Goal: Navigation & Orientation: Find specific page/section

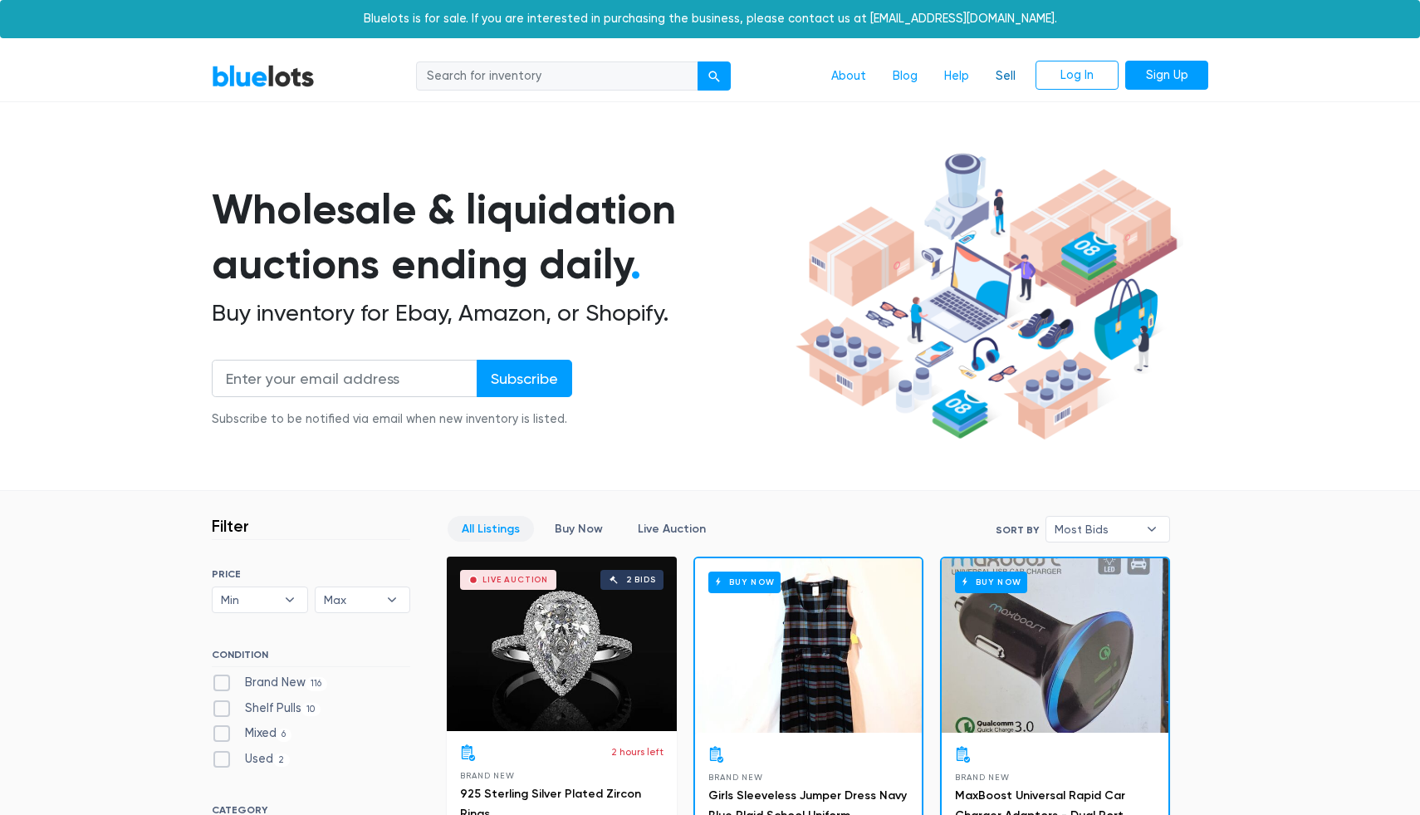
click at [1003, 67] on link "Sell" at bounding box center [1005, 77] width 47 height 32
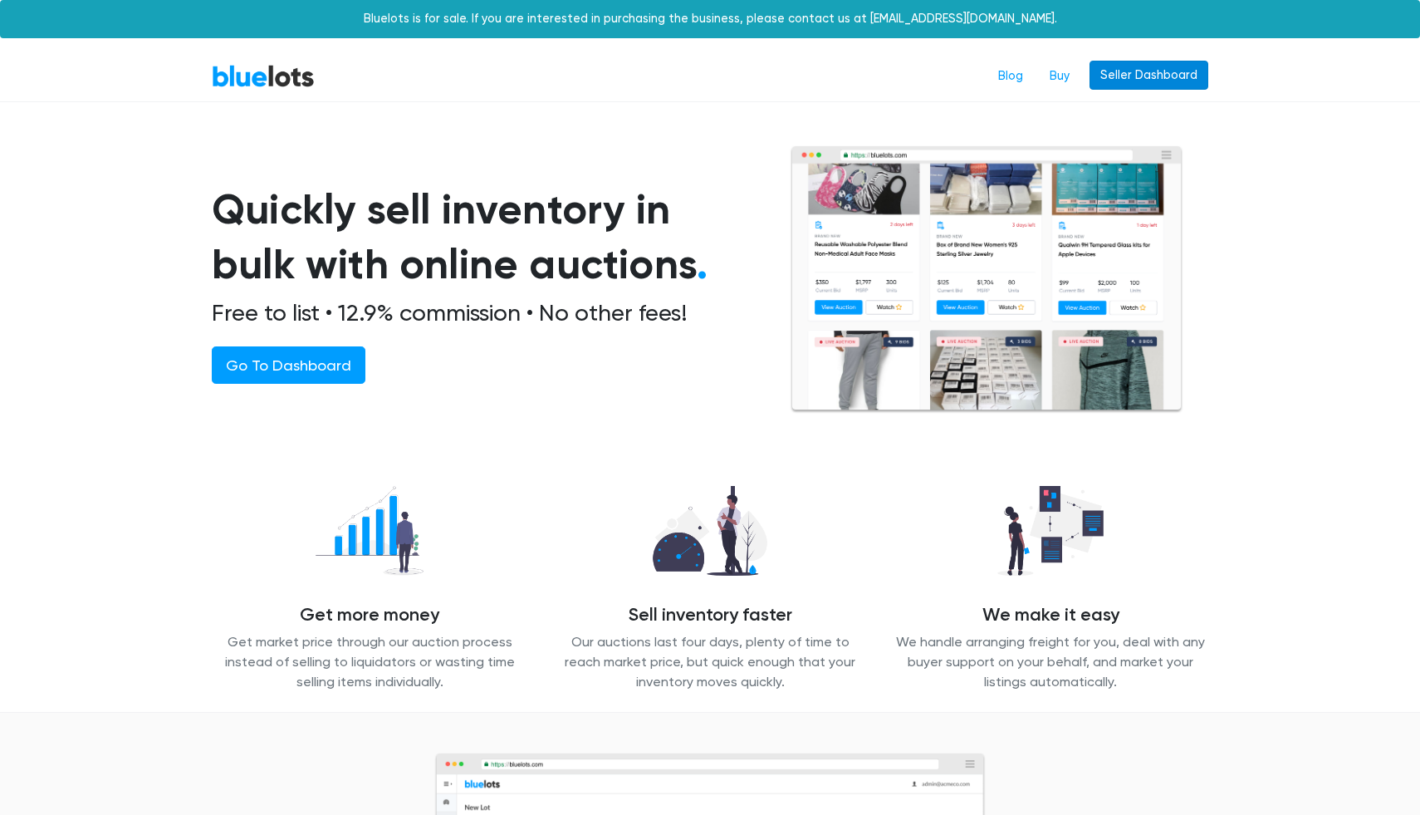
click at [1158, 70] on link "Seller Dashboard" at bounding box center [1149, 76] width 119 height 30
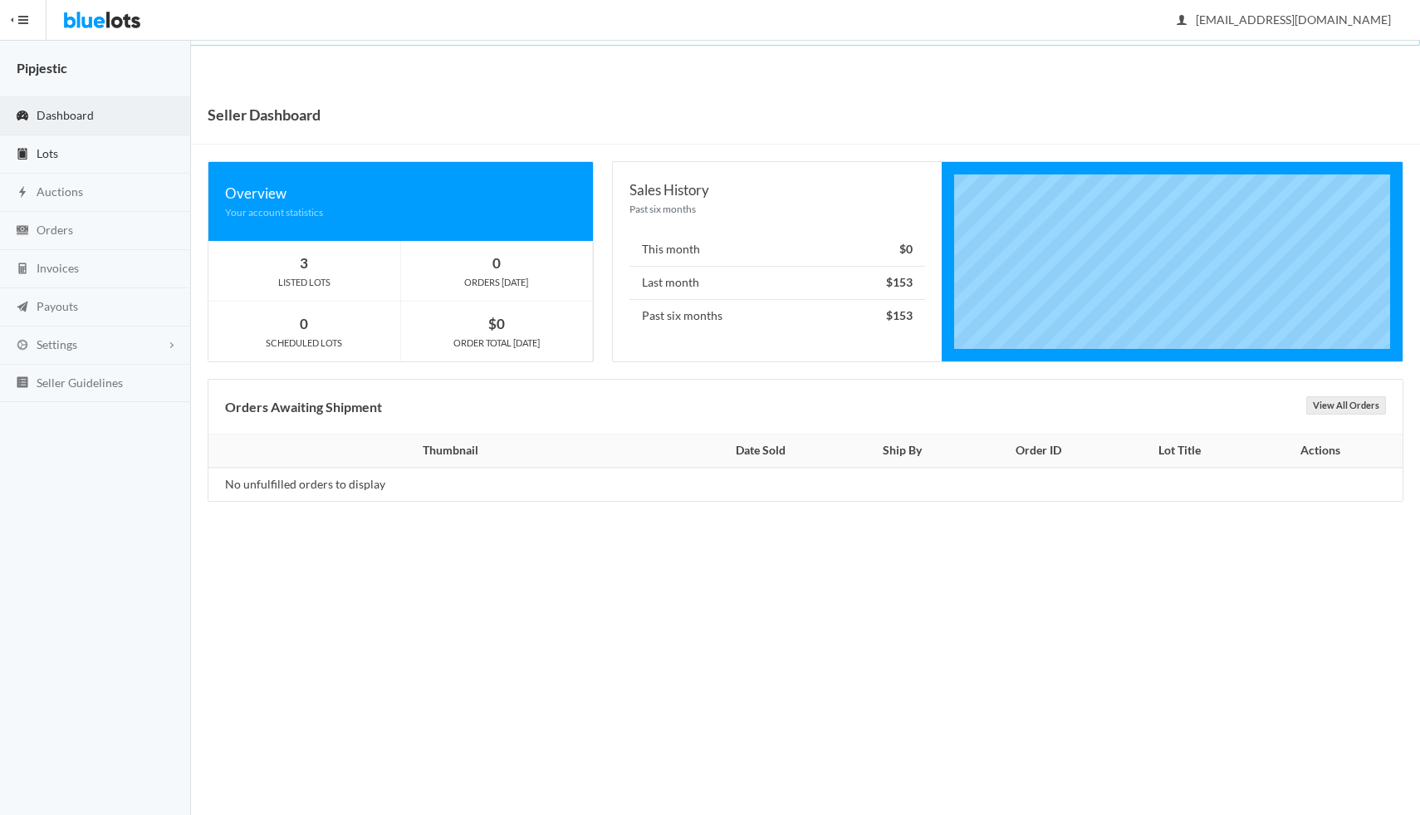
click at [50, 139] on link "Lots" at bounding box center [95, 154] width 191 height 38
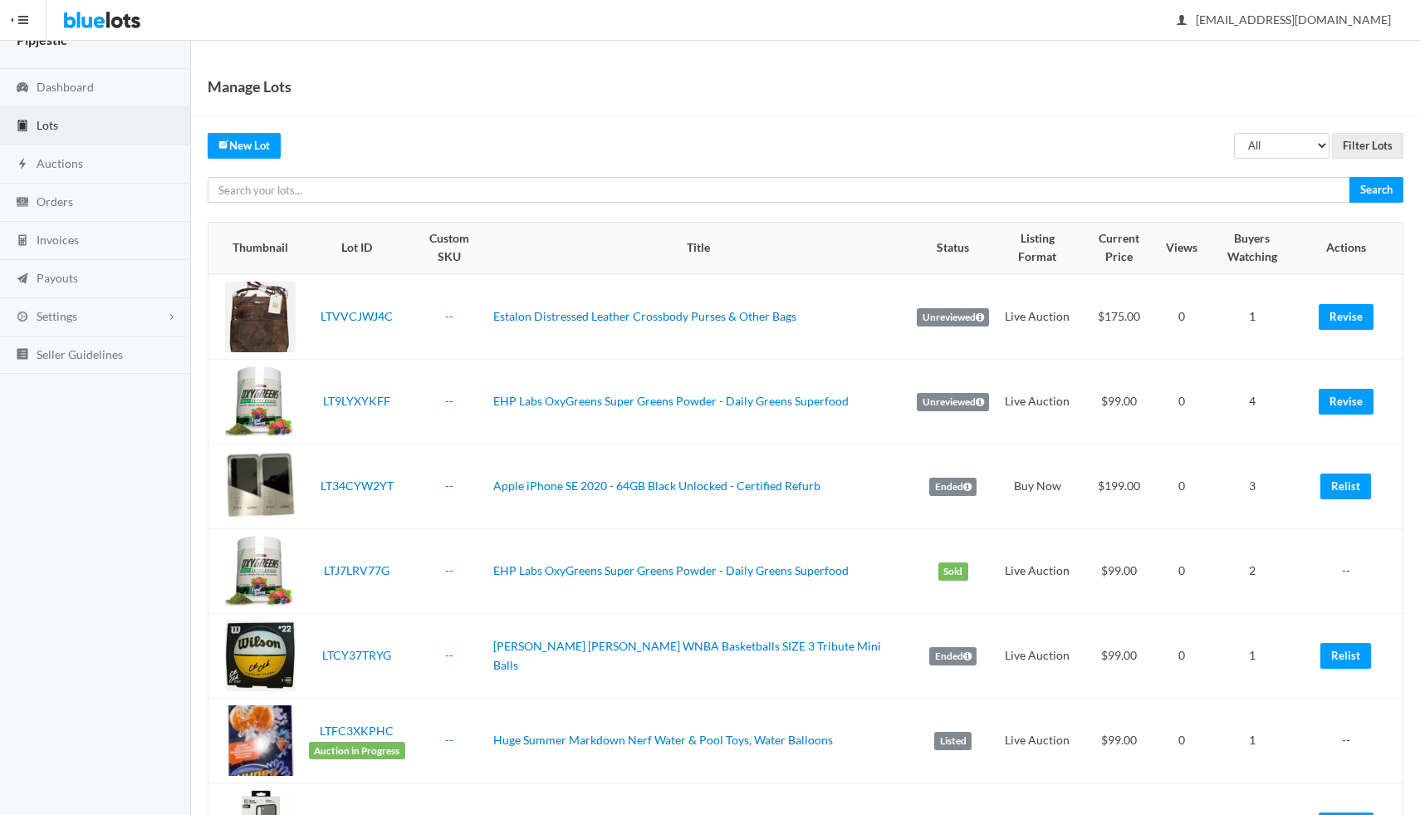
scroll to position [30, 0]
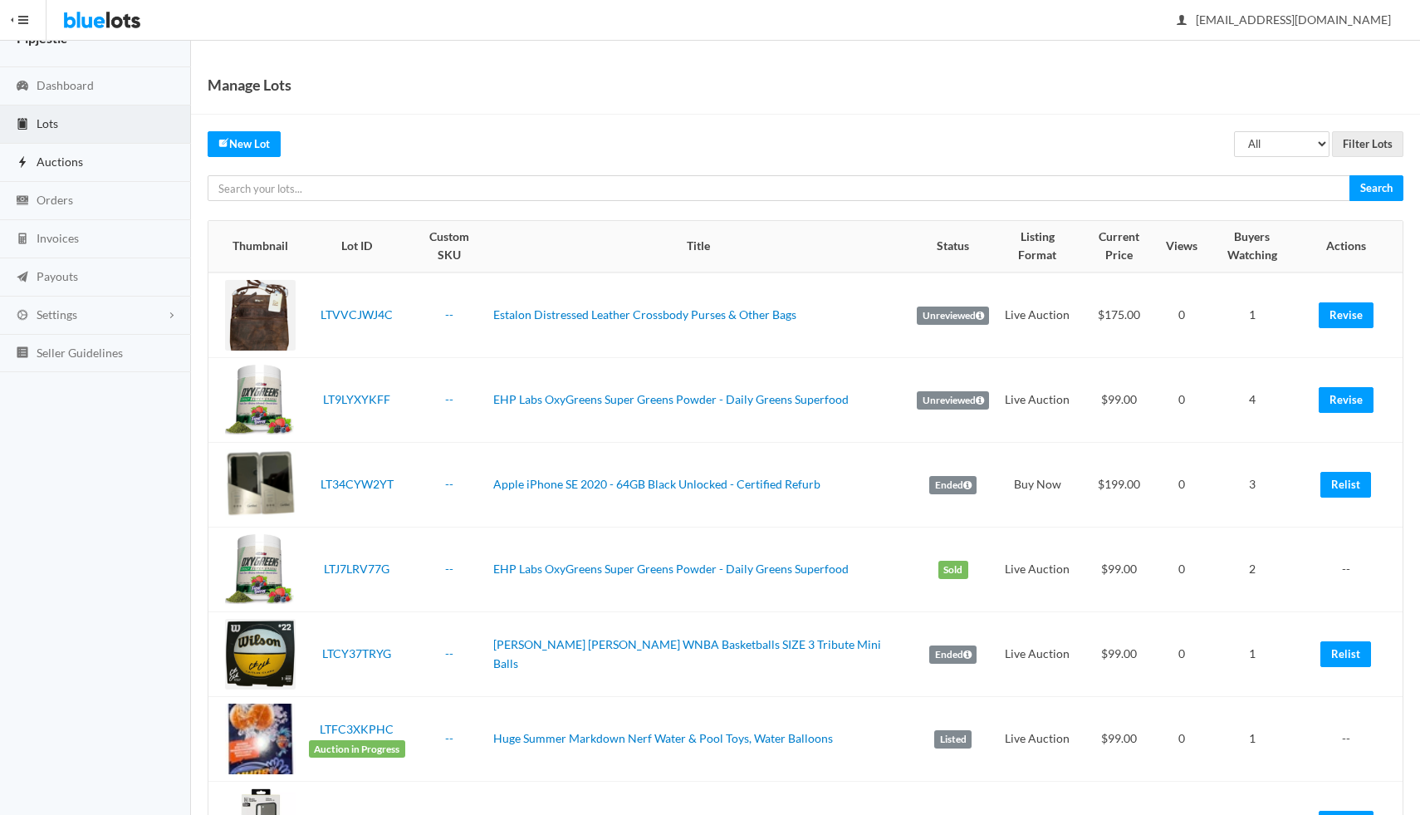
click at [100, 166] on link "Auctions" at bounding box center [95, 163] width 191 height 38
